Goal: Task Accomplishment & Management: Manage account settings

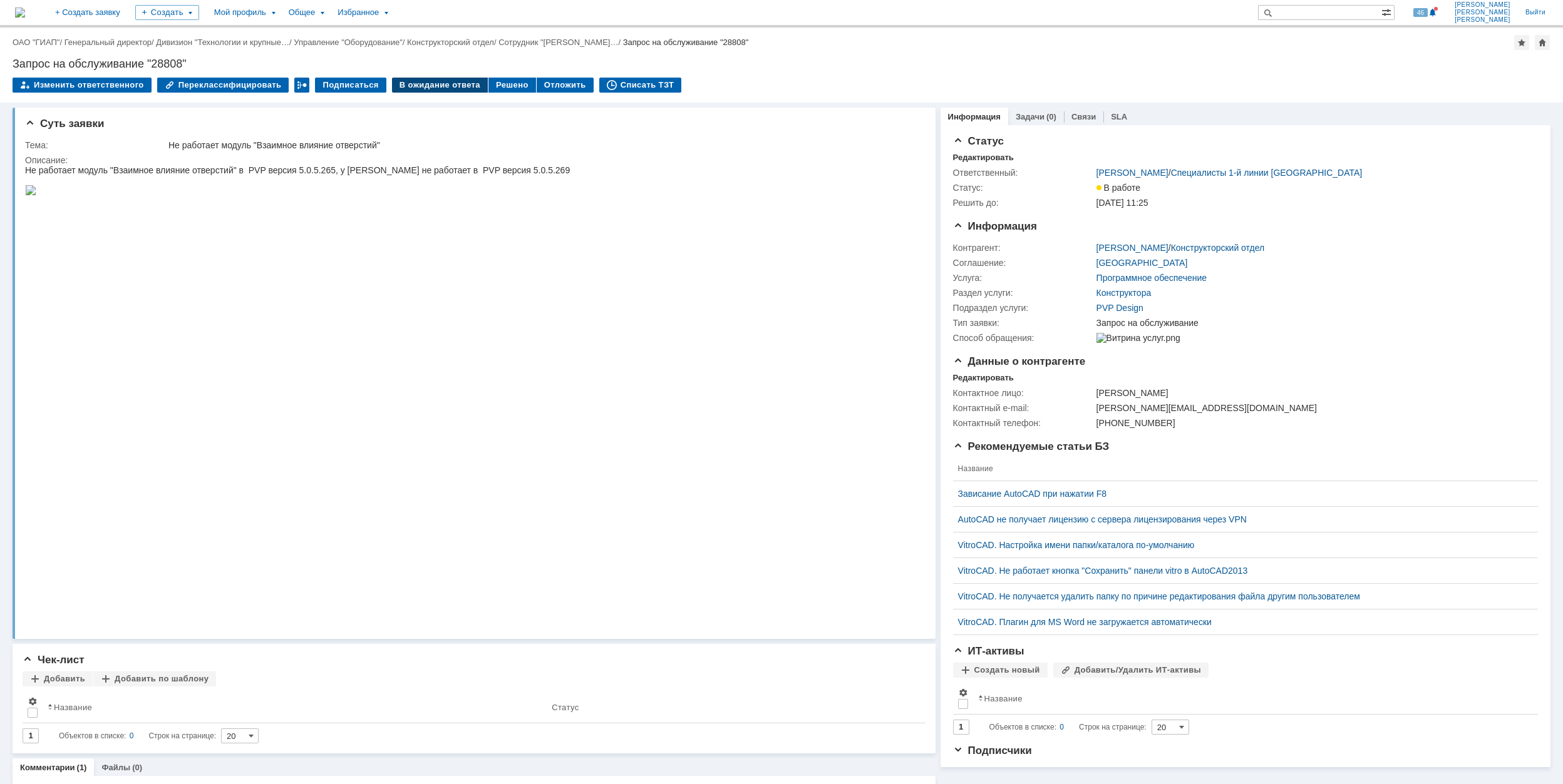
drag, startPoint x: 537, startPoint y: 83, endPoint x: 416, endPoint y: 90, distance: 121.2
click at [416, 90] on tr "В ожидание ответа Решено Отложить" at bounding box center [493, 86] width 202 height 16
click at [416, 86] on div "В ожидание ответа" at bounding box center [440, 85] width 96 height 15
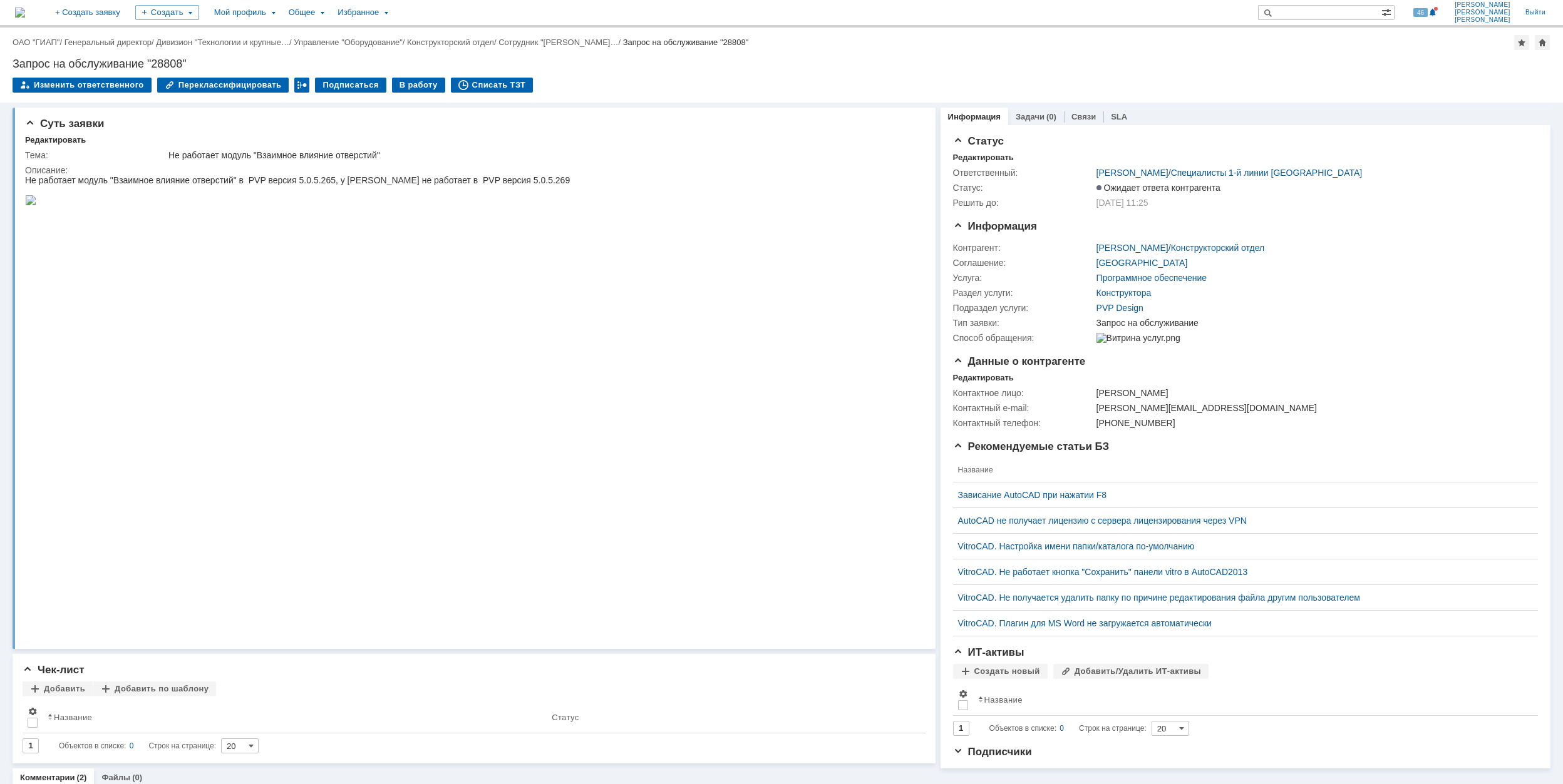
click at [709, 63] on div "Запрос на обслуживание "28808"" at bounding box center [782, 64] width 1538 height 13
click at [29, 44] on link "ОАО "ГИАП"" at bounding box center [36, 42] width 47 height 9
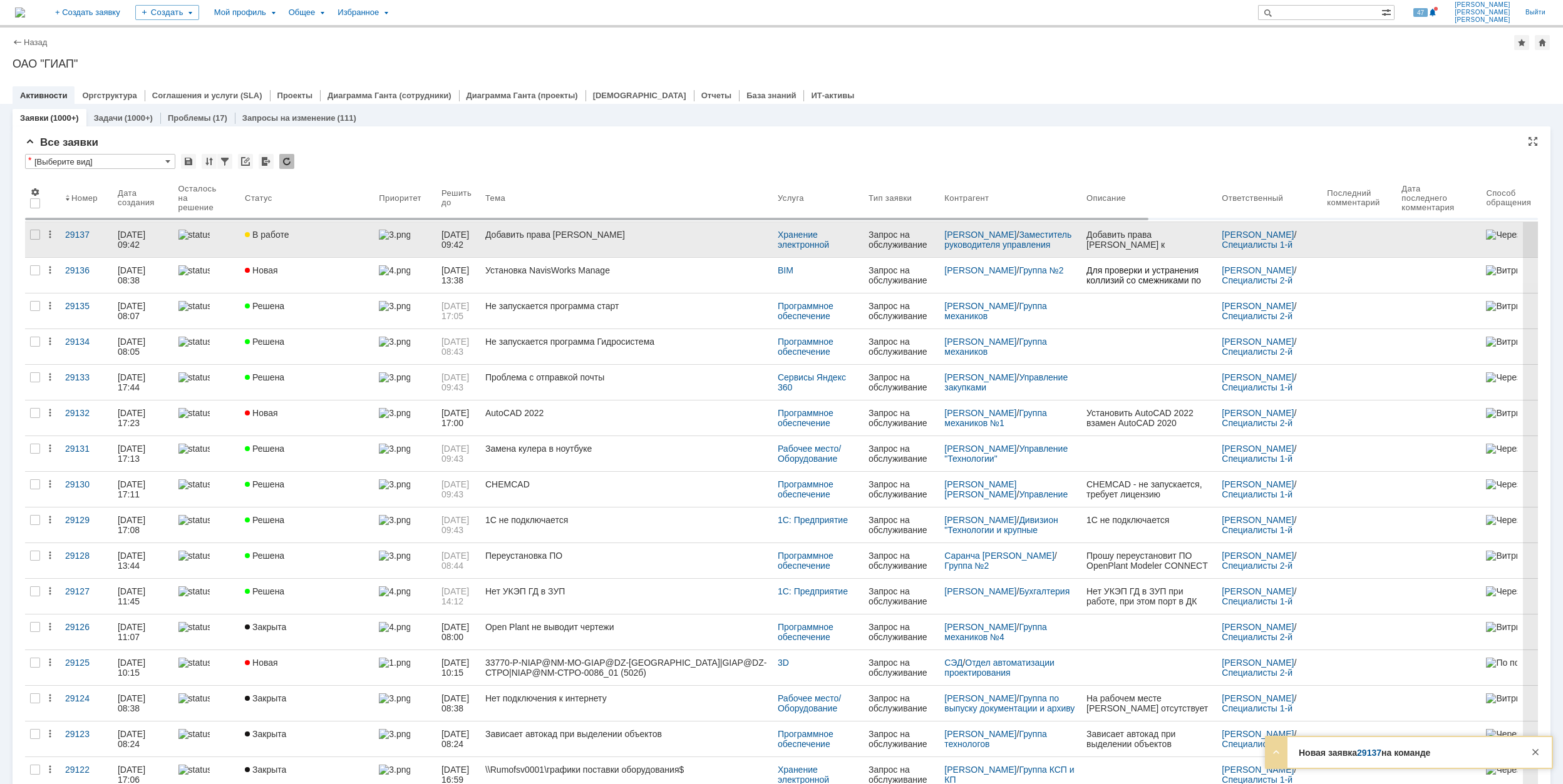
click at [339, 236] on div "В работе" at bounding box center [307, 235] width 124 height 10
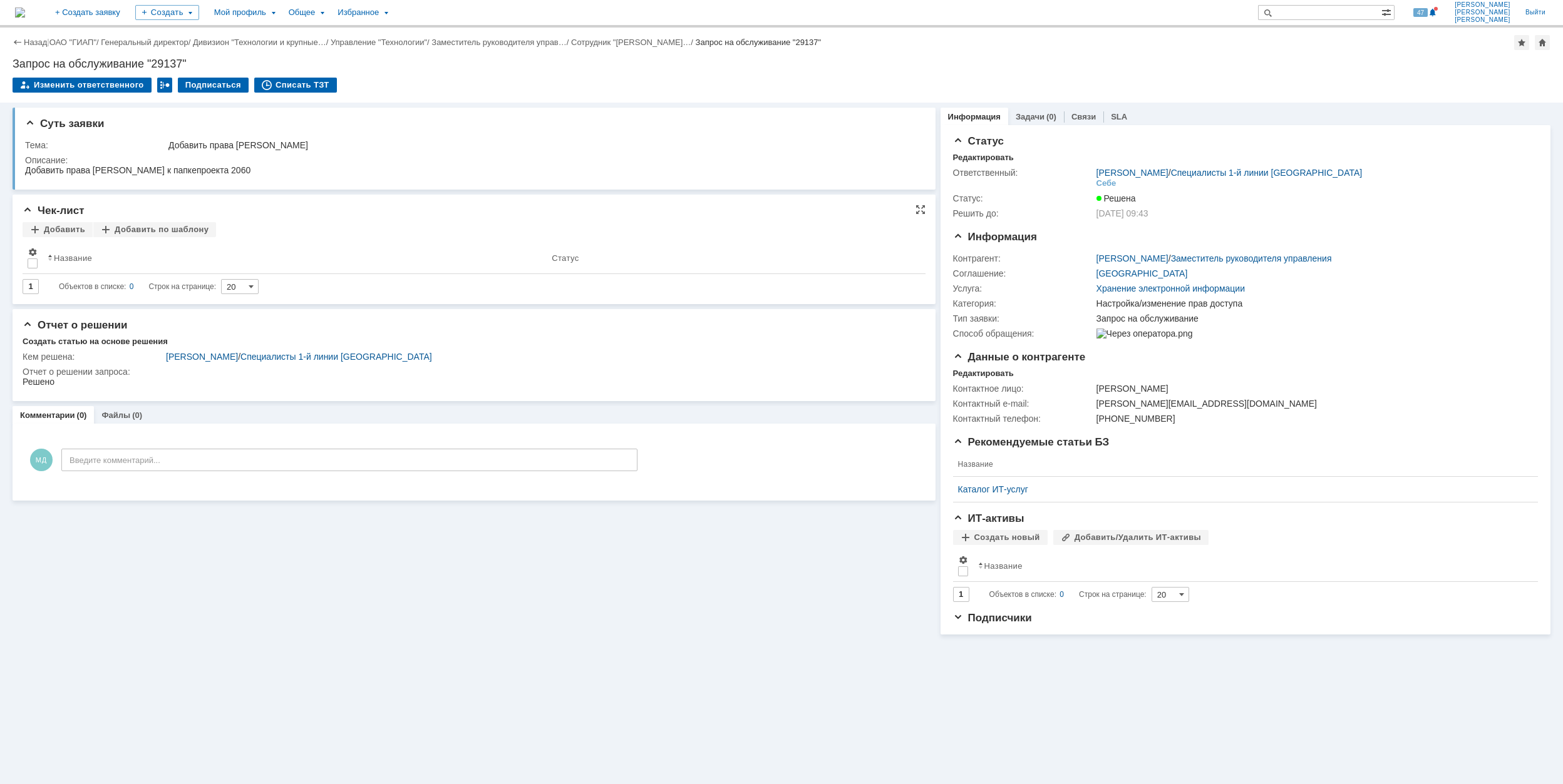
click at [338, 236] on div "Добавить Добавить по шаблону" at bounding box center [474, 230] width 903 height 16
click at [79, 38] on link "ОАО "ГИАП"" at bounding box center [73, 42] width 47 height 9
